Goal: Task Accomplishment & Management: Use online tool/utility

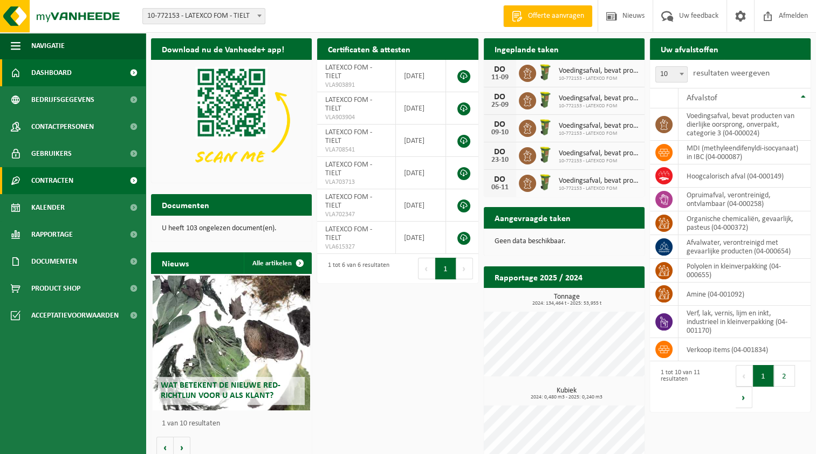
click at [65, 178] on span "Contracten" at bounding box center [52, 180] width 42 height 27
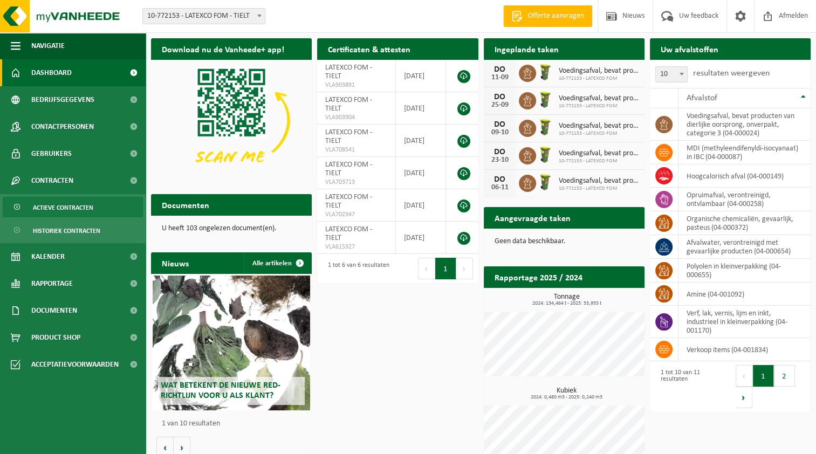
click at [68, 209] on span "Actieve contracten" at bounding box center [63, 207] width 60 height 20
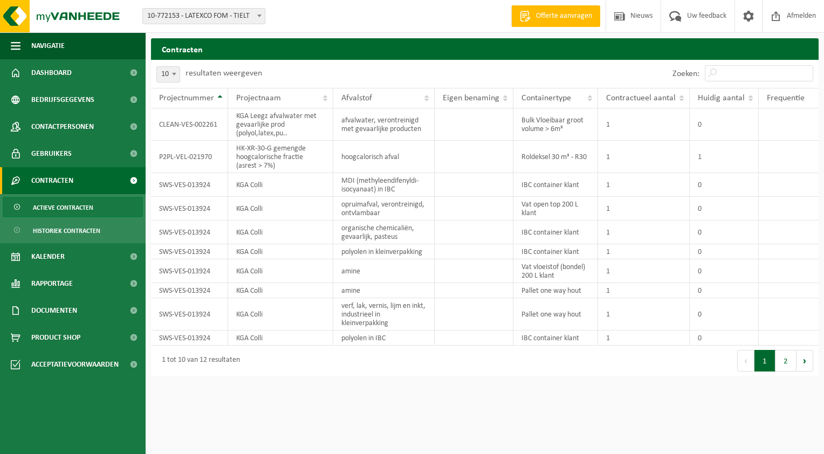
click at [54, 202] on span "Actieve contracten" at bounding box center [63, 207] width 60 height 20
click at [99, 67] on link "Dashboard" at bounding box center [73, 72] width 146 height 27
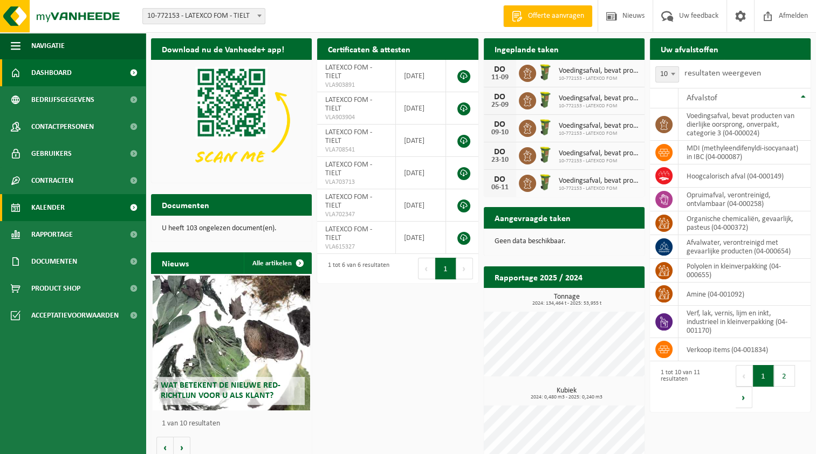
click at [57, 206] on span "Kalender" at bounding box center [47, 207] width 33 height 27
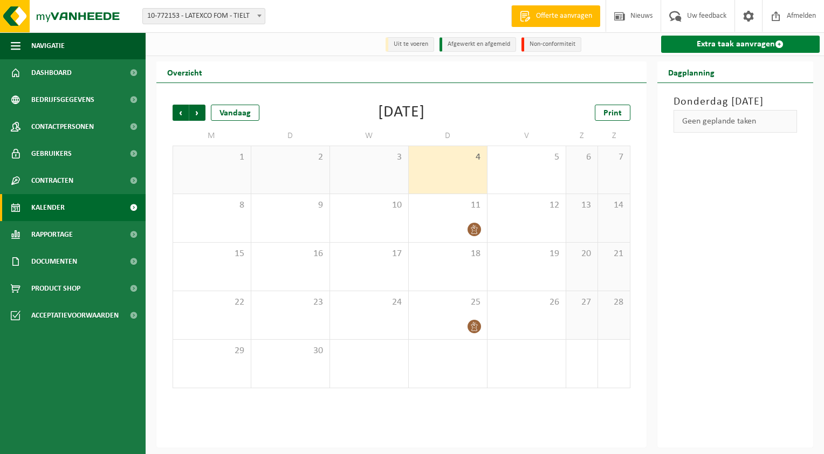
drag, startPoint x: 715, startPoint y: 45, endPoint x: 711, endPoint y: 51, distance: 7.5
click at [715, 45] on link "Extra taak aanvragen" at bounding box center [740, 44] width 159 height 17
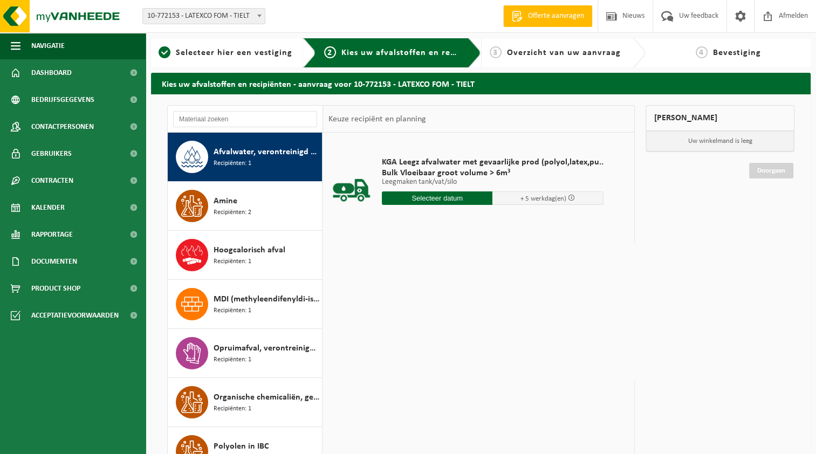
click at [456, 198] on input "text" at bounding box center [437, 197] width 111 height 13
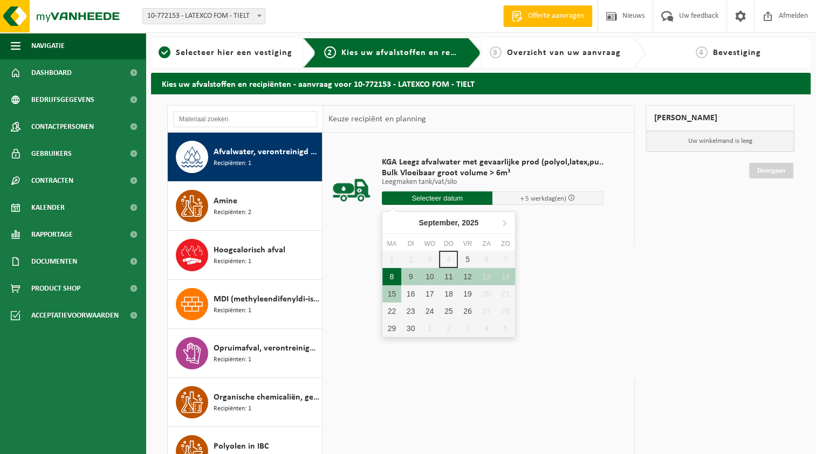
click at [397, 277] on div "8" at bounding box center [391, 276] width 19 height 17
type input "Van 2025-09-08"
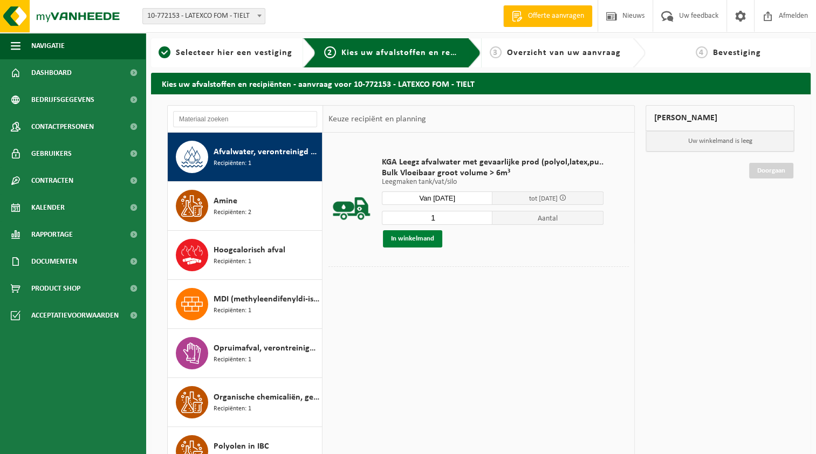
click at [433, 239] on button "In winkelmand" at bounding box center [412, 238] width 59 height 17
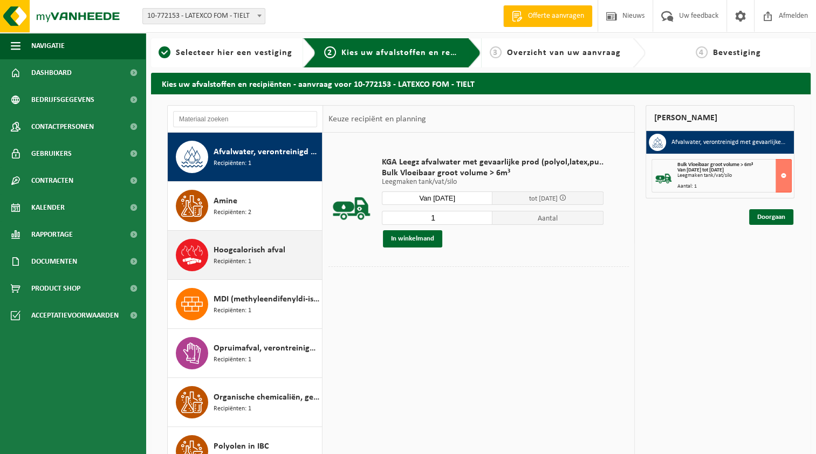
drag, startPoint x: 259, startPoint y: 253, endPoint x: 274, endPoint y: 257, distance: 15.6
click at [259, 253] on span "Hoogcalorisch afval" at bounding box center [249, 250] width 72 height 13
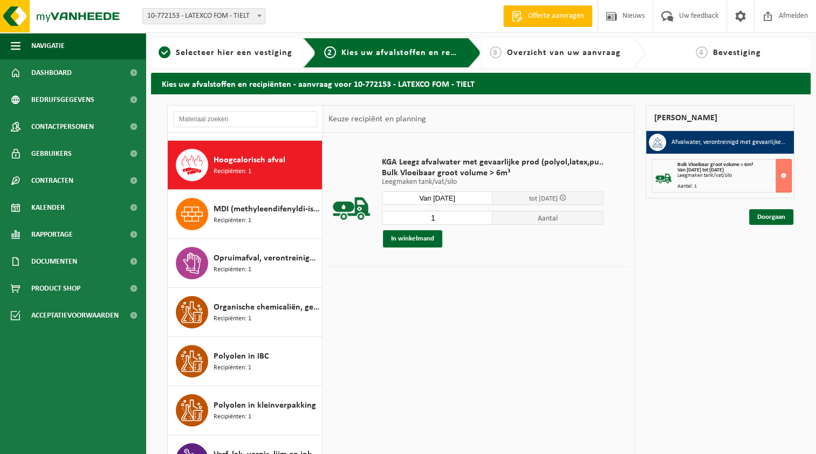
scroll to position [98, 0]
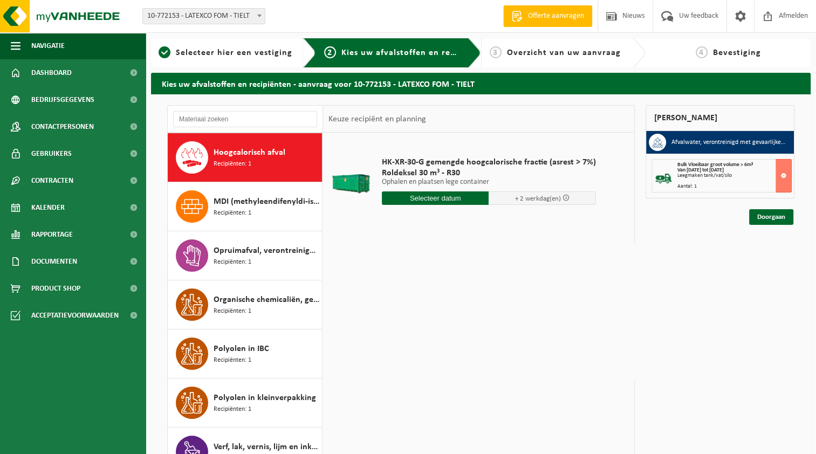
click at [477, 199] on input "text" at bounding box center [435, 197] width 107 height 13
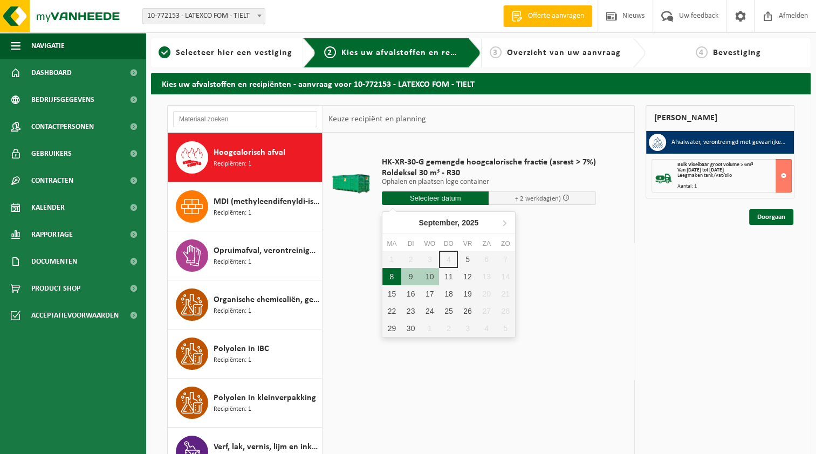
click at [395, 280] on div "8" at bounding box center [391, 276] width 19 height 17
type input "Van 2025-09-08"
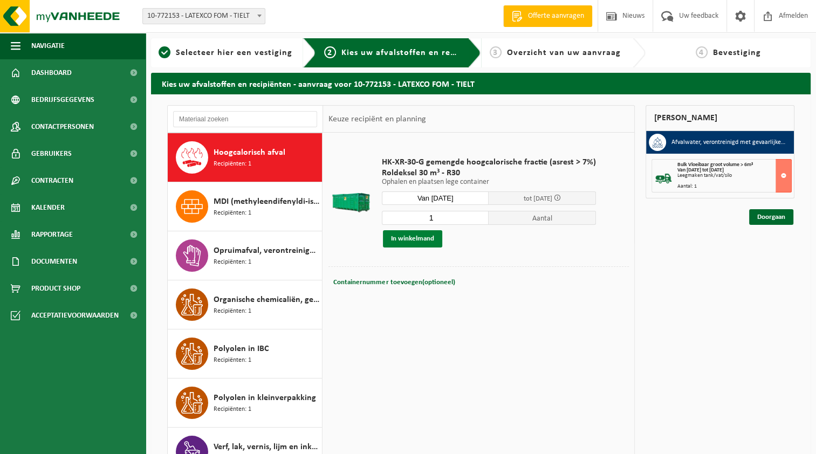
click at [426, 239] on button "In winkelmand" at bounding box center [412, 238] width 59 height 17
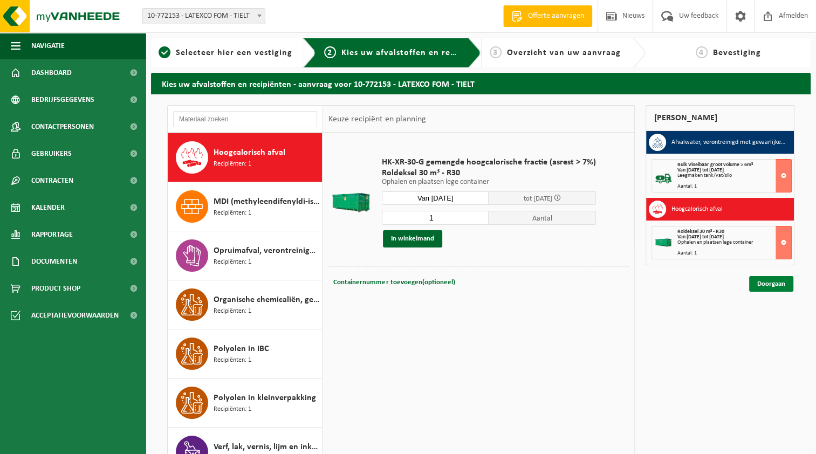
click at [776, 280] on link "Doorgaan" at bounding box center [771, 284] width 44 height 16
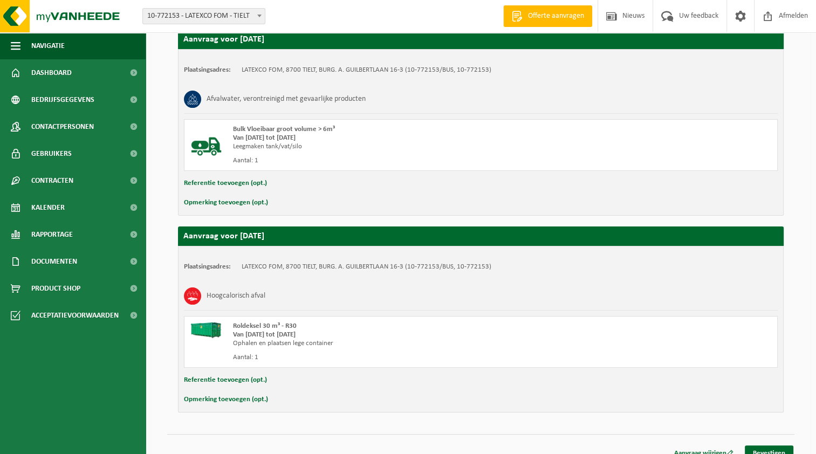
scroll to position [204, 0]
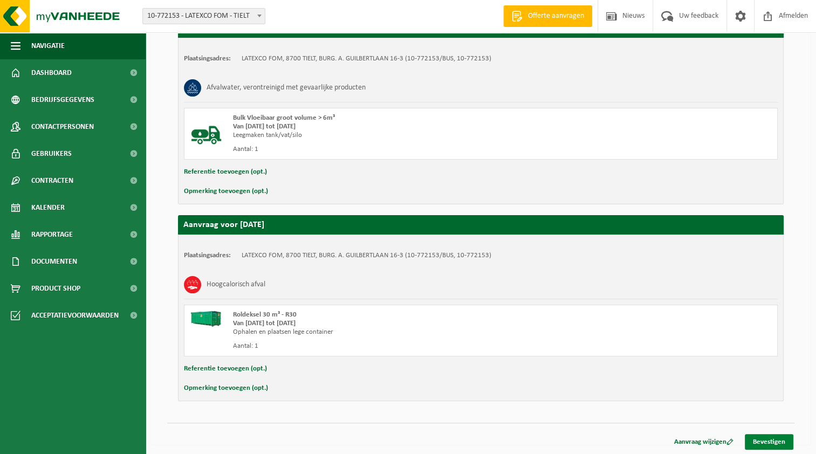
click at [771, 439] on link "Bevestigen" at bounding box center [769, 442] width 49 height 16
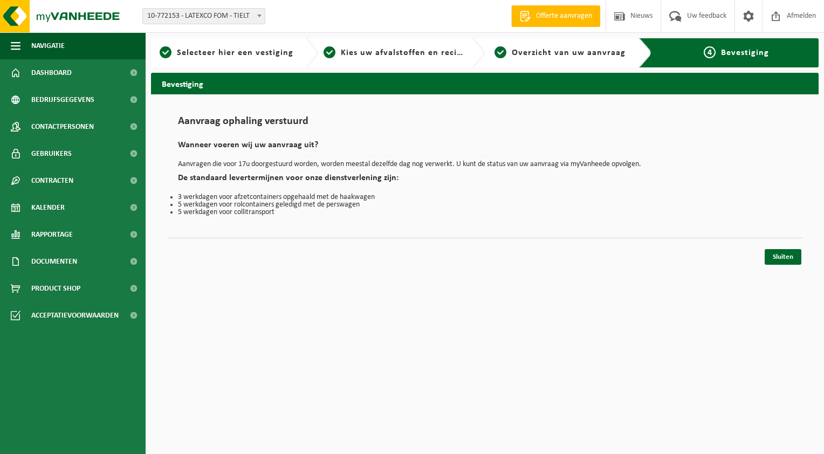
drag, startPoint x: 778, startPoint y: 254, endPoint x: 691, endPoint y: 275, distance: 90.4
click at [778, 254] on link "Sluiten" at bounding box center [782, 257] width 37 height 16
